Goal: Task Accomplishment & Management: Use online tool/utility

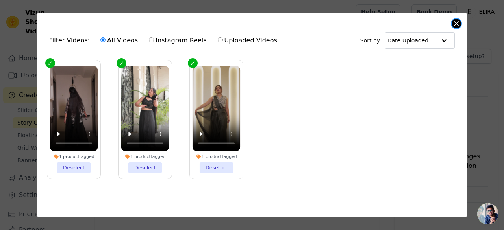
click at [454, 25] on button "Close modal" at bounding box center [456, 23] width 9 height 9
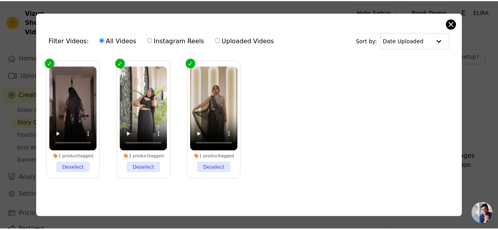
scroll to position [1, 0]
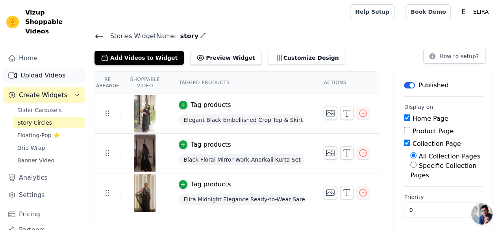
click at [50, 68] on link "Upload Videos" at bounding box center [43, 76] width 81 height 16
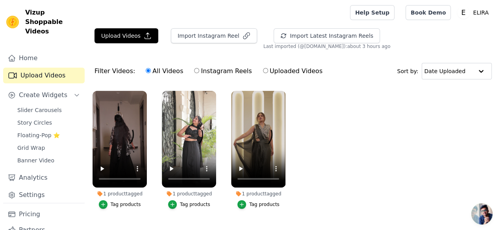
click at [50, 68] on link "Upload Videos" at bounding box center [43, 76] width 81 height 16
click at [127, 39] on button "Upload Videos" at bounding box center [126, 35] width 64 height 15
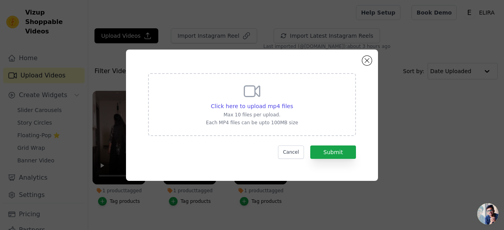
click at [251, 113] on p "Max 10 files per upload." at bounding box center [252, 115] width 92 height 6
click at [293, 102] on input "Click here to upload mp4 files Max 10 files per upload. Each MP4 files can be u…" at bounding box center [293, 102] width 0 height 0
type input "C:\fakepath\Untitled video - Made with Clipchamp (5).mp4"
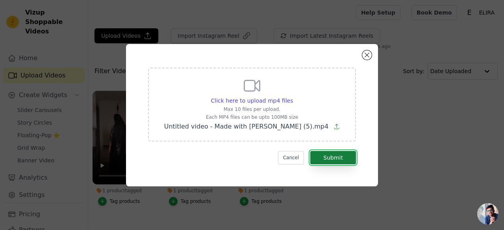
click at [334, 157] on button "Submit" at bounding box center [333, 157] width 46 height 13
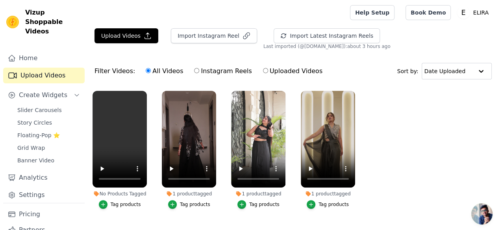
click at [126, 202] on div "Tag products" at bounding box center [126, 205] width 30 height 6
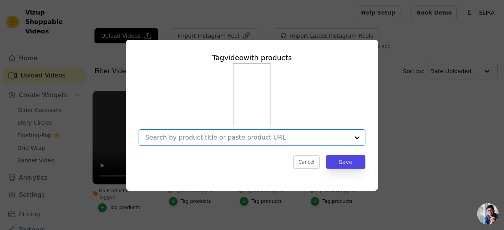
click at [248, 137] on input "No Products Tagged Tag video with products Option undefined, selected. Select i…" at bounding box center [247, 137] width 204 height 7
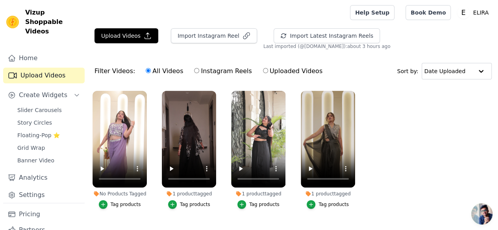
click at [121, 202] on div "Tag products" at bounding box center [126, 205] width 30 height 6
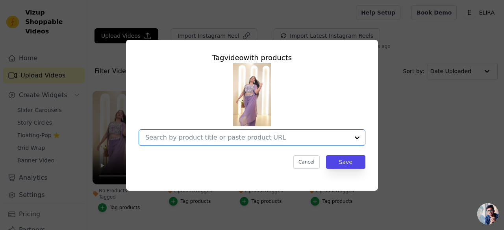
click at [205, 141] on input "No Products Tagged Tag video with products Option undefined, selected. Select i…" at bounding box center [247, 137] width 204 height 7
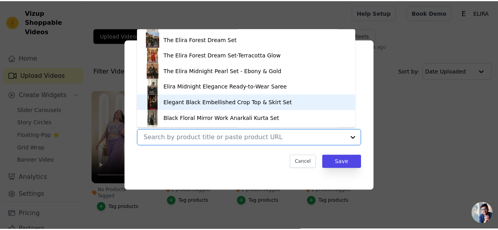
scroll to position [121, 0]
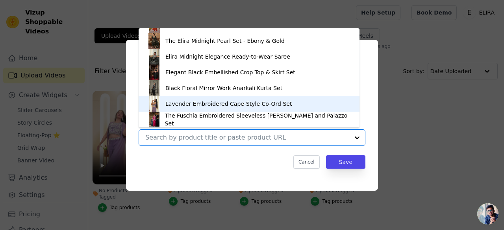
click at [202, 102] on div "Lavender Embroidered Cape-Style Co-Ord Set" at bounding box center [228, 104] width 126 height 8
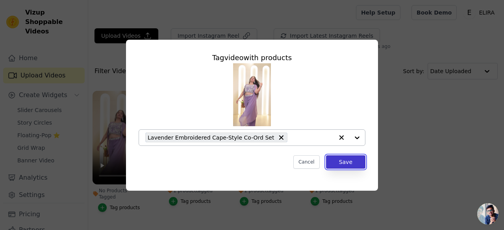
click at [344, 165] on button "Save" at bounding box center [345, 162] width 39 height 13
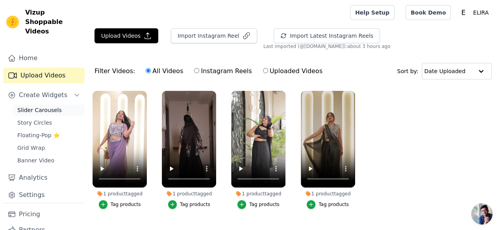
click at [38, 106] on span "Slider Carousels" at bounding box center [39, 110] width 44 height 8
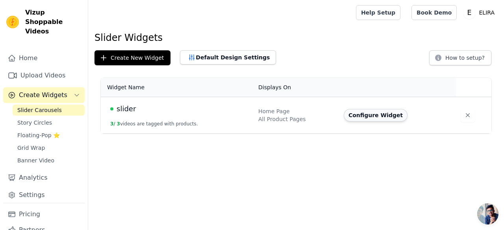
click at [352, 117] on button "Configure Widget" at bounding box center [376, 115] width 64 height 13
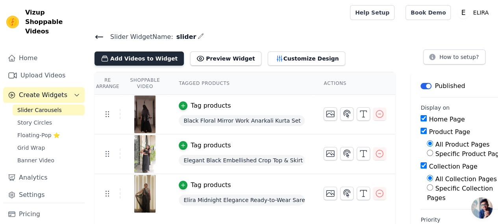
click at [149, 61] on button "Add Videos to Widget" at bounding box center [138, 59] width 89 height 14
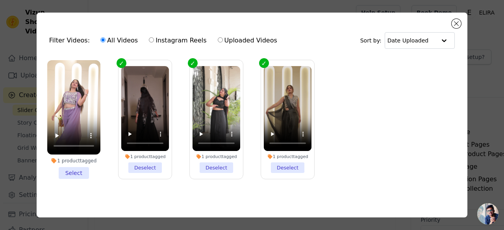
click at [73, 172] on li "1 product tagged Select" at bounding box center [73, 119] width 53 height 119
click at [0, 0] on input "1 product tagged Select" at bounding box center [0, 0] width 0 height 0
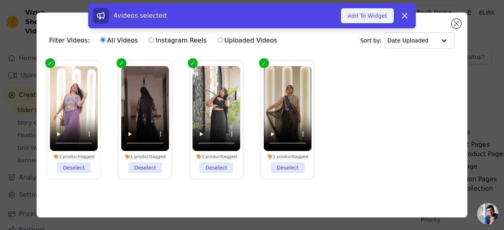
click at [357, 13] on button "Add To Widget" at bounding box center [367, 15] width 53 height 15
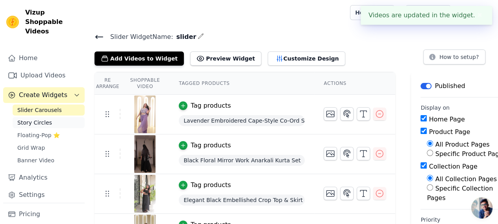
click at [38, 119] on span "Story Circles" at bounding box center [34, 123] width 35 height 8
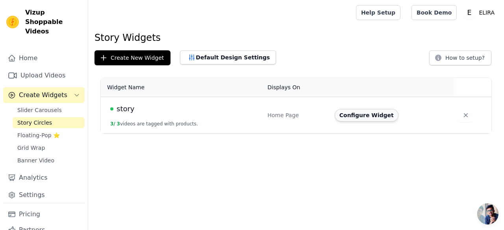
click at [364, 113] on button "Configure Widget" at bounding box center [367, 115] width 64 height 13
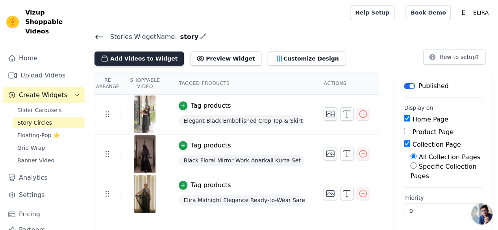
click at [146, 61] on button "Add Videos to Widget" at bounding box center [138, 59] width 89 height 14
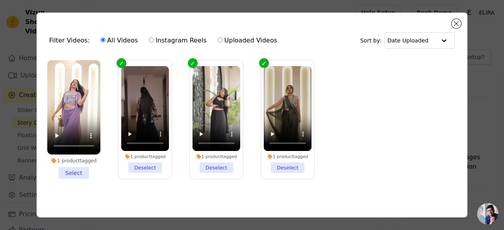
click at [78, 172] on li "1 product tagged Select" at bounding box center [73, 119] width 53 height 119
click at [0, 0] on input "1 product tagged Select" at bounding box center [0, 0] width 0 height 0
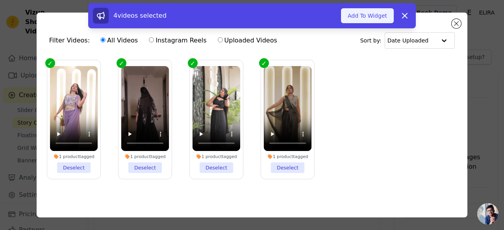
click at [376, 17] on button "Add To Widget" at bounding box center [367, 15] width 53 height 15
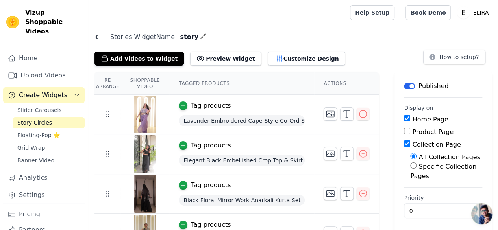
click at [201, 220] on div "Tag products" at bounding box center [211, 224] width 40 height 9
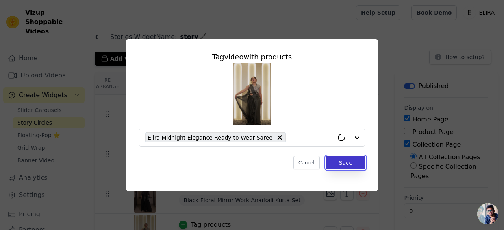
click at [349, 160] on button "Save" at bounding box center [345, 162] width 39 height 13
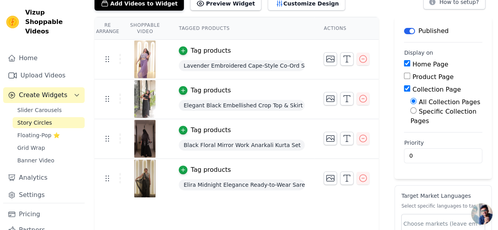
scroll to position [53, 0]
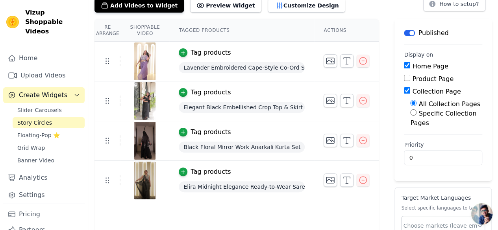
drag, startPoint x: 237, startPoint y: 170, endPoint x: 241, endPoint y: 131, distance: 40.0
drag, startPoint x: 241, startPoint y: 131, endPoint x: 218, endPoint y: 219, distance: 91.6
click at [218, 219] on div "Re Arrange Shoppable Video Tagged Products Actions Tag products Lavender Embroi…" at bounding box center [236, 151] width 284 height 265
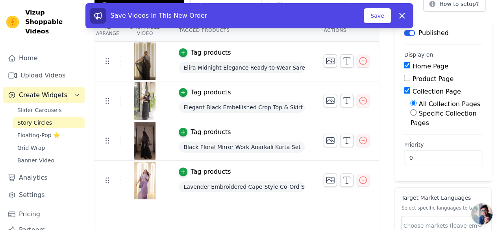
drag, startPoint x: 291, startPoint y: 173, endPoint x: 289, endPoint y: 153, distance: 19.8
drag, startPoint x: 289, startPoint y: 153, endPoint x: 297, endPoint y: 237, distance: 83.9
click at [297, 230] on html "Vizup Shoppable Videos Home Upload Videos Create Widgets Slider Carousels Story…" at bounding box center [249, 115] width 498 height 337
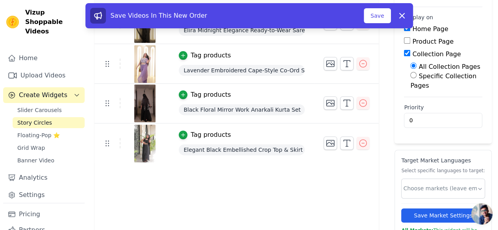
click at [272, 54] on table "Re Arrange Shoppable Video Tagged Products Actions Tag products Elira Midnight …" at bounding box center [236, 71] width 284 height 181
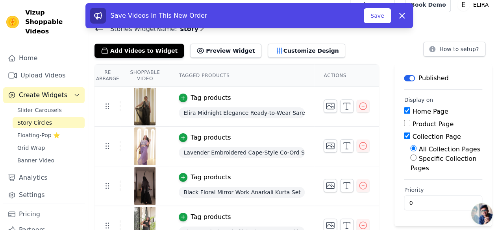
scroll to position [7, 0]
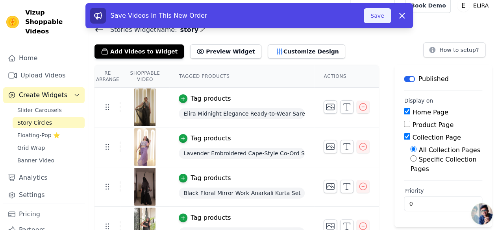
click at [380, 17] on button "Save" at bounding box center [377, 15] width 27 height 15
click at [377, 13] on button "Save" at bounding box center [377, 15] width 27 height 15
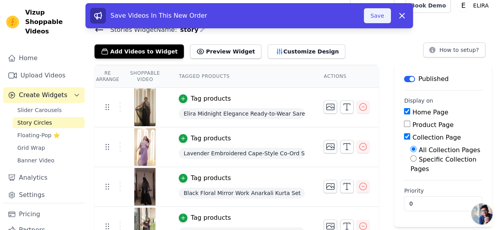
click at [377, 13] on button "Save" at bounding box center [377, 15] width 27 height 15
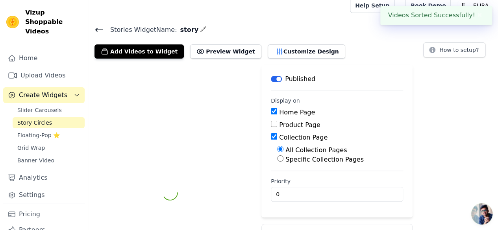
click at [382, 15] on div "Help Setup Book Demo Open user menu E ELIRA Settings Help Docs Sign out" at bounding box center [421, 5] width 142 height 25
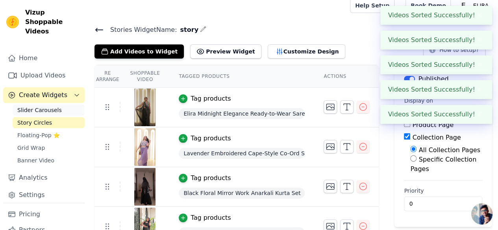
click at [46, 106] on span "Slider Carousels" at bounding box center [39, 110] width 44 height 8
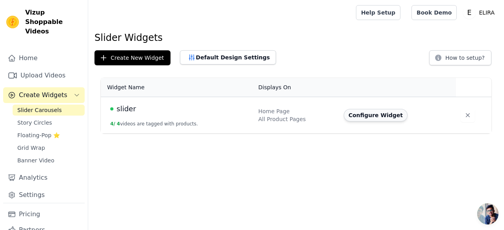
click at [362, 114] on button "Configure Widget" at bounding box center [376, 115] width 64 height 13
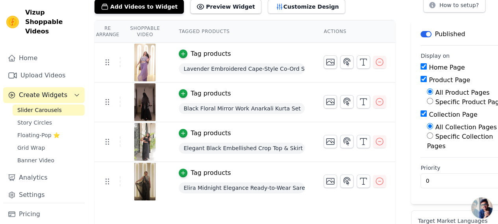
scroll to position [56, 0]
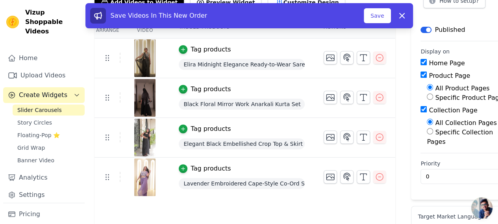
drag, startPoint x: 207, startPoint y: 167, endPoint x: 210, endPoint y: 118, distance: 48.5
drag, startPoint x: 210, startPoint y: 118, endPoint x: 156, endPoint y: 210, distance: 107.0
click at [156, 210] on div "Re Arrange Shoppable Video Tagged Products Actions Tag products Elira Midnight …" at bounding box center [244, 163] width 301 height 294
drag, startPoint x: 254, startPoint y: 167, endPoint x: 250, endPoint y: 118, distance: 48.9
drag, startPoint x: 250, startPoint y: 118, endPoint x: 235, endPoint y: 203, distance: 86.9
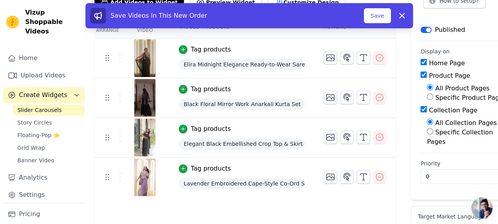
click at [235, 203] on div "Re Arrange Shoppable Video Tagged Products Actions Tag products Elira Midnight …" at bounding box center [244, 163] width 301 height 294
drag, startPoint x: 270, startPoint y: 168, endPoint x: 267, endPoint y: 149, distance: 19.1
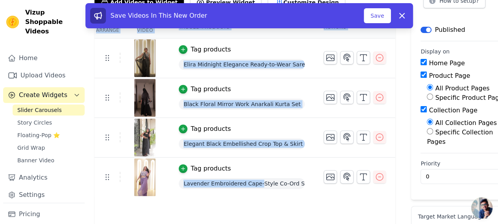
scroll to position [124, 0]
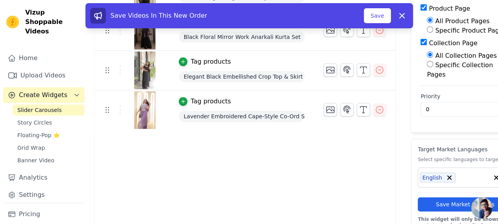
drag, startPoint x: 267, startPoint y: 149, endPoint x: 244, endPoint y: 133, distance: 27.7
click at [244, 133] on div "Re Arrange Shoppable Video Tagged Products Actions Tag products Elira Midnight …" at bounding box center [244, 95] width 301 height 294
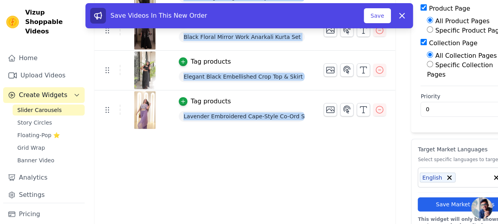
click at [244, 133] on div "Re Arrange Shoppable Video Tagged Products Actions Tag products Elira Midnight …" at bounding box center [244, 95] width 301 height 294
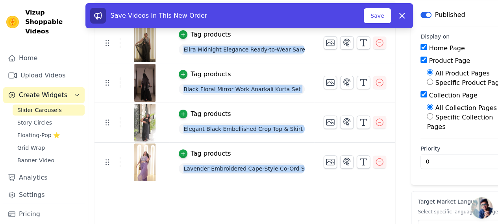
scroll to position [70, 0]
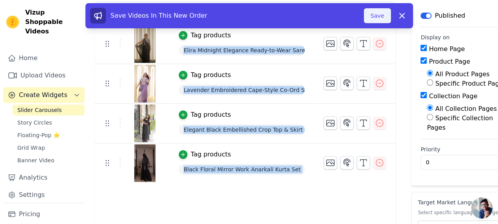
click at [381, 17] on button "Save" at bounding box center [377, 15] width 27 height 15
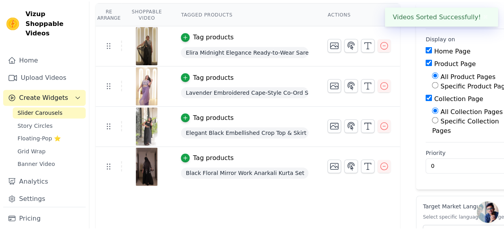
scroll to position [0, 0]
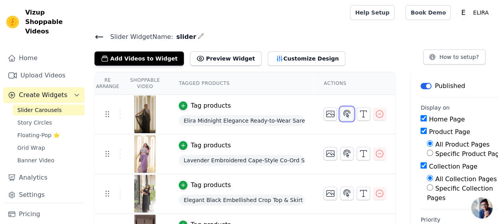
click at [342, 115] on icon "button" at bounding box center [346, 113] width 9 height 9
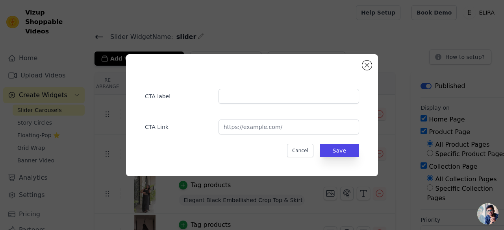
click at [370, 69] on div "CTA label CTA Link Cancel Save" at bounding box center [252, 115] width 252 height 122
click at [283, 124] on input "url" at bounding box center [289, 127] width 141 height 15
click at [366, 67] on button "Close modal" at bounding box center [366, 65] width 9 height 9
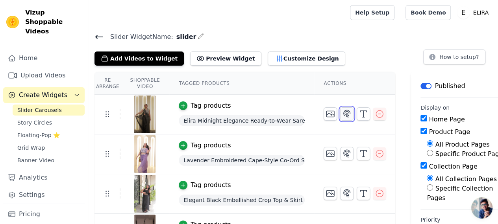
click at [345, 113] on icon "button" at bounding box center [346, 113] width 9 height 9
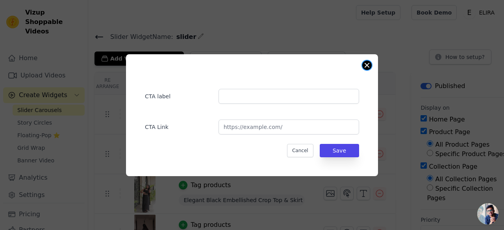
click at [367, 67] on button "Close modal" at bounding box center [366, 65] width 9 height 9
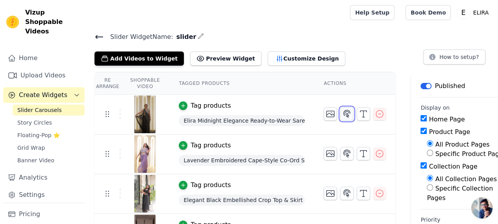
click at [346, 115] on icon "button" at bounding box center [346, 113] width 9 height 9
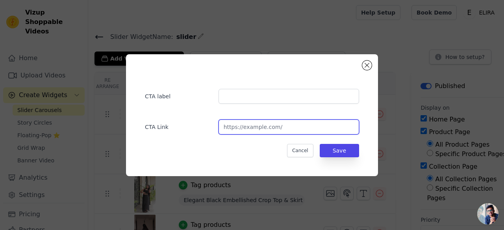
click at [259, 130] on input "url" at bounding box center [289, 127] width 141 height 15
paste input "[URL][DOMAIN_NAME]"
type input "[URL][DOMAIN_NAME]"
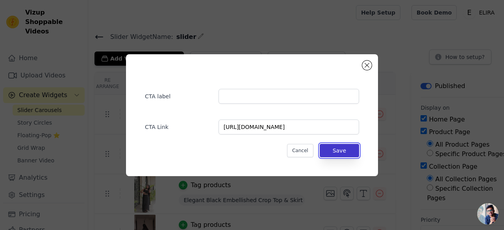
scroll to position [0, 0]
click at [339, 152] on button "Save" at bounding box center [339, 150] width 39 height 13
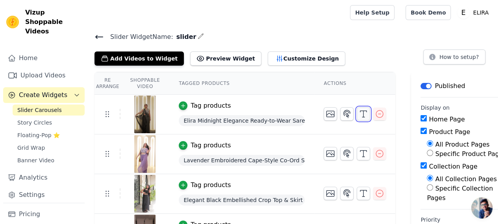
click at [361, 113] on icon "button" at bounding box center [363, 113] width 9 height 9
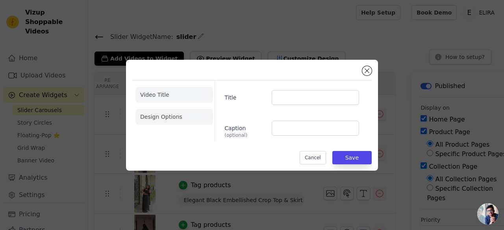
click at [157, 118] on li "Design Options" at bounding box center [174, 117] width 78 height 16
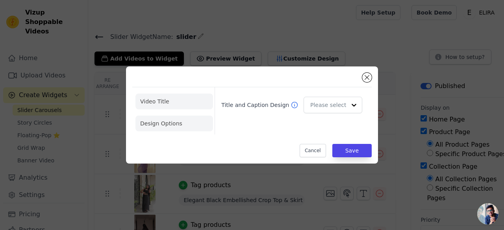
click at [156, 99] on li "Video Title" at bounding box center [174, 102] width 78 height 16
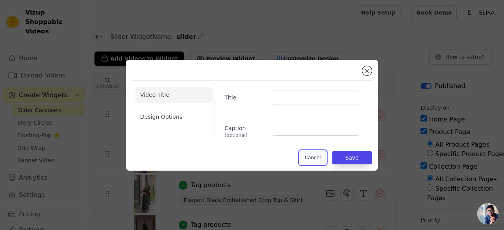
click at [316, 158] on button "Cancel" at bounding box center [313, 157] width 26 height 13
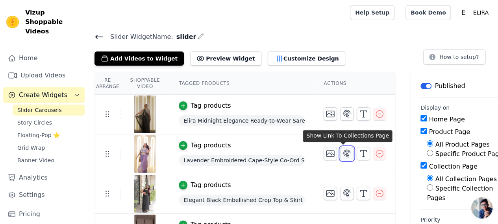
click at [342, 154] on icon "button" at bounding box center [346, 153] width 9 height 9
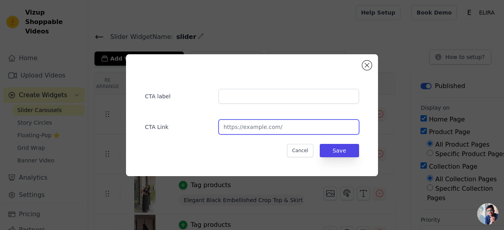
click at [238, 128] on input "url" at bounding box center [289, 127] width 141 height 15
paste input "[URL][DOMAIN_NAME]"
type input "[URL][DOMAIN_NAME]"
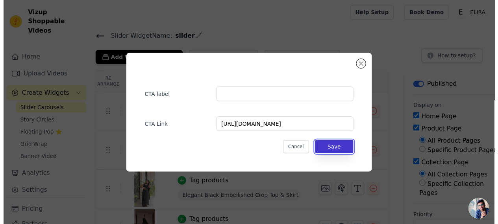
scroll to position [0, 0]
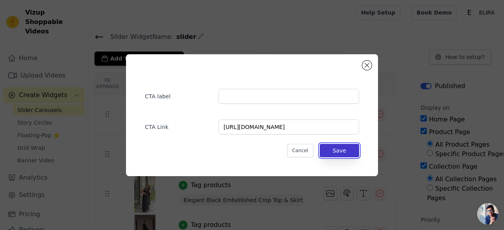
click at [347, 154] on button "Save" at bounding box center [339, 150] width 39 height 13
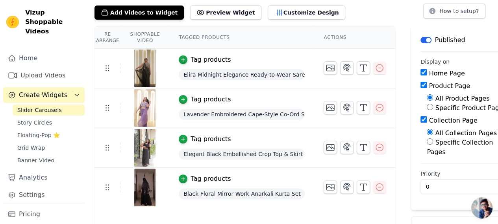
scroll to position [46, 0]
click at [347, 148] on icon "button" at bounding box center [346, 147] width 9 height 9
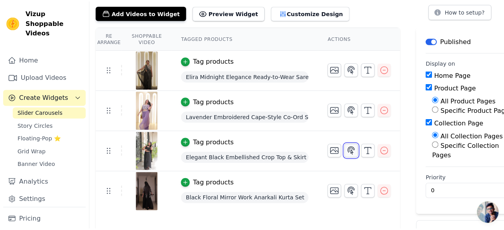
scroll to position [0, 0]
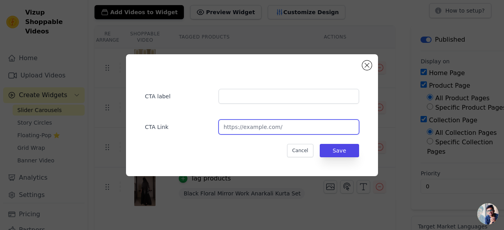
click at [242, 131] on input "url" at bounding box center [289, 127] width 141 height 15
paste input "[URL][DOMAIN_NAME]"
type input "[URL][DOMAIN_NAME]"
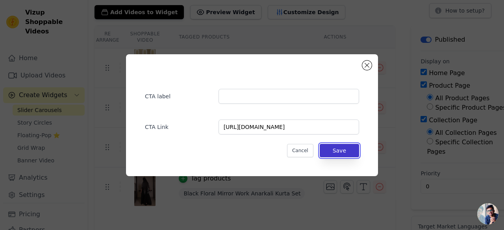
scroll to position [0, 0]
click at [345, 151] on button "Save" at bounding box center [339, 150] width 39 height 13
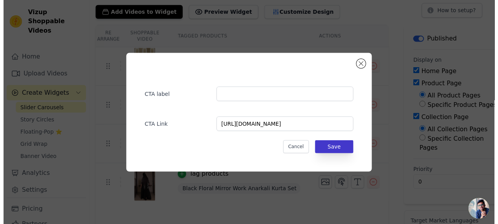
scroll to position [46, 0]
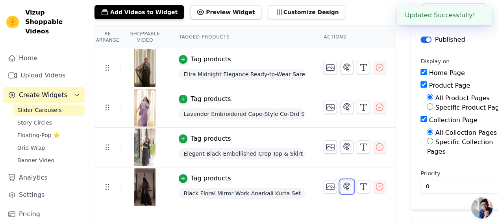
click at [342, 187] on icon "button" at bounding box center [346, 186] width 9 height 9
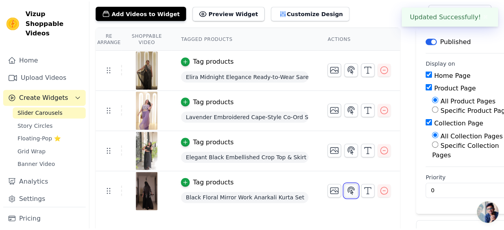
scroll to position [0, 0]
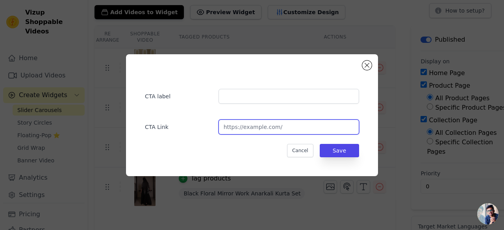
click at [244, 124] on input "url" at bounding box center [289, 127] width 141 height 15
paste input "[URL][DOMAIN_NAME]"
type input "[URL][DOMAIN_NAME]"
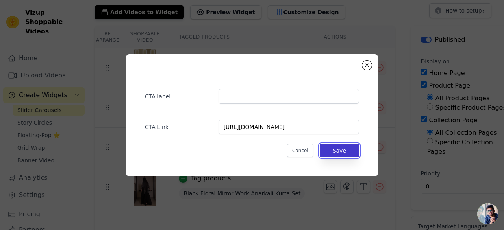
scroll to position [0, 0]
click at [349, 151] on button "Save" at bounding box center [339, 150] width 39 height 13
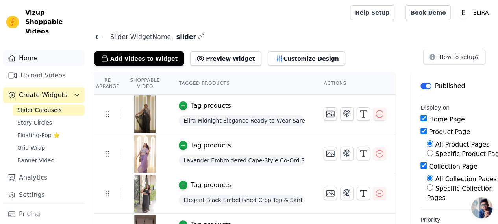
click at [28, 50] on link "Home" at bounding box center [43, 58] width 81 height 16
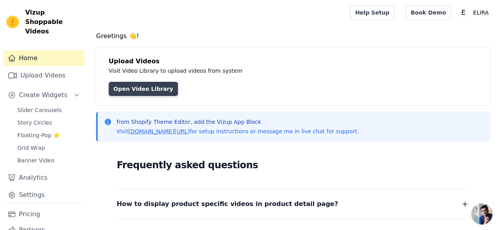
click at [140, 88] on link "Open Video Library" at bounding box center [143, 89] width 69 height 14
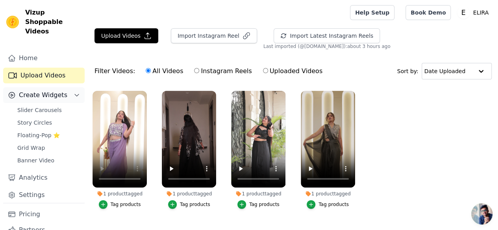
click at [50, 91] on span "Create Widgets" at bounding box center [43, 95] width 48 height 9
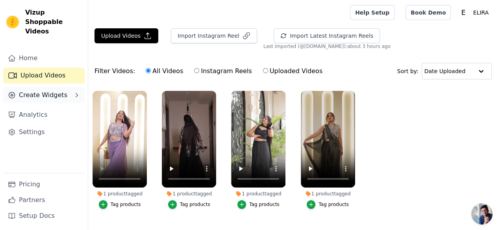
click at [50, 91] on span "Create Widgets" at bounding box center [43, 95] width 48 height 9
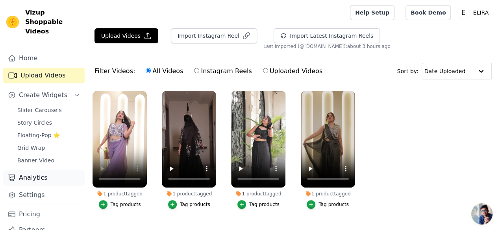
click at [34, 170] on link "Analytics" at bounding box center [43, 178] width 81 height 16
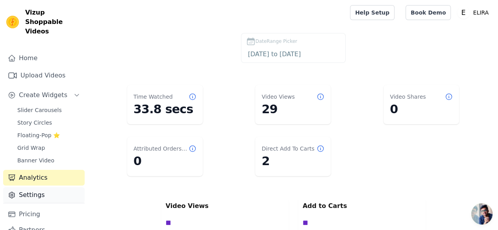
click at [21, 187] on link "Settings" at bounding box center [43, 195] width 81 height 16
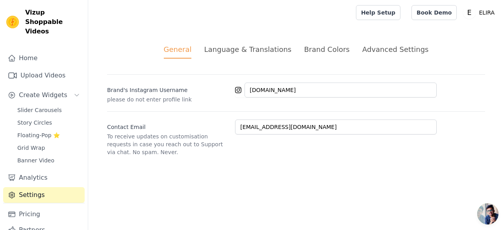
click at [320, 49] on div "Brand Colors" at bounding box center [327, 49] width 46 height 11
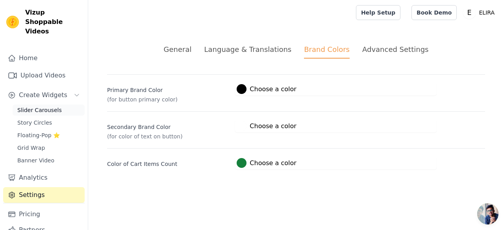
click at [25, 106] on span "Slider Carousels" at bounding box center [39, 110] width 44 height 8
